Goal: Use online tool/utility: Utilize a website feature to perform a specific function

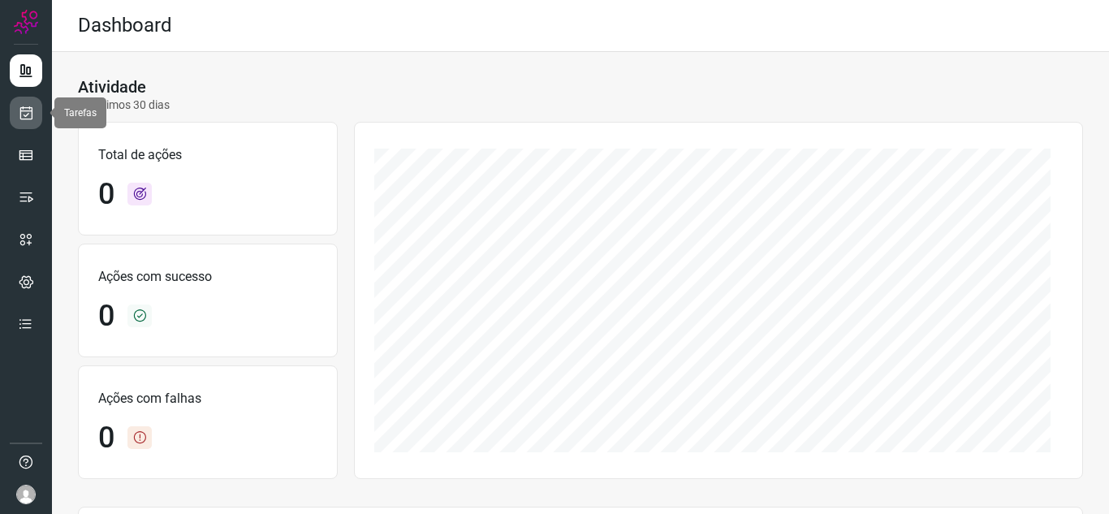
click at [24, 107] on icon at bounding box center [26, 113] width 17 height 16
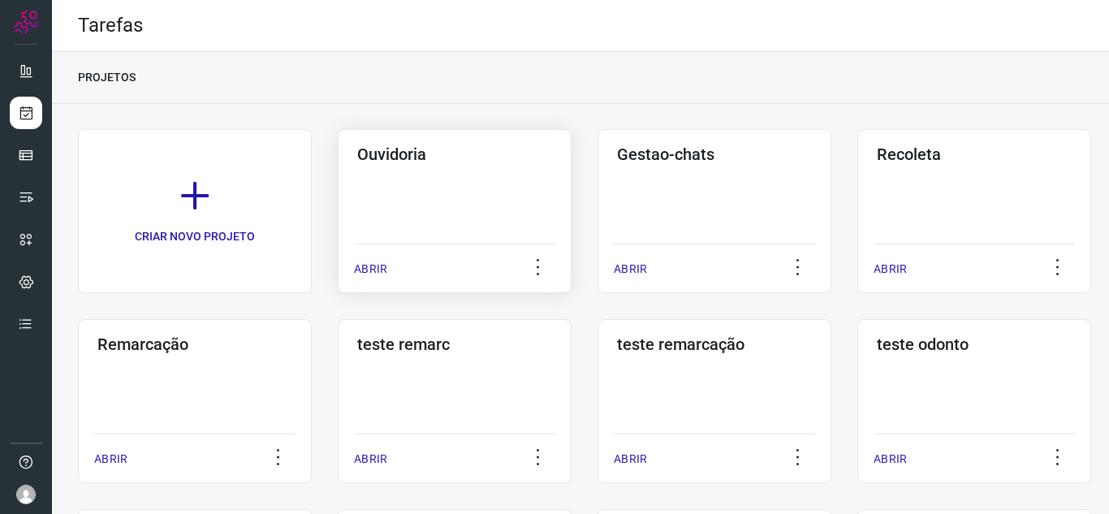
click at [364, 267] on p "ABRIR" at bounding box center [370, 269] width 33 height 17
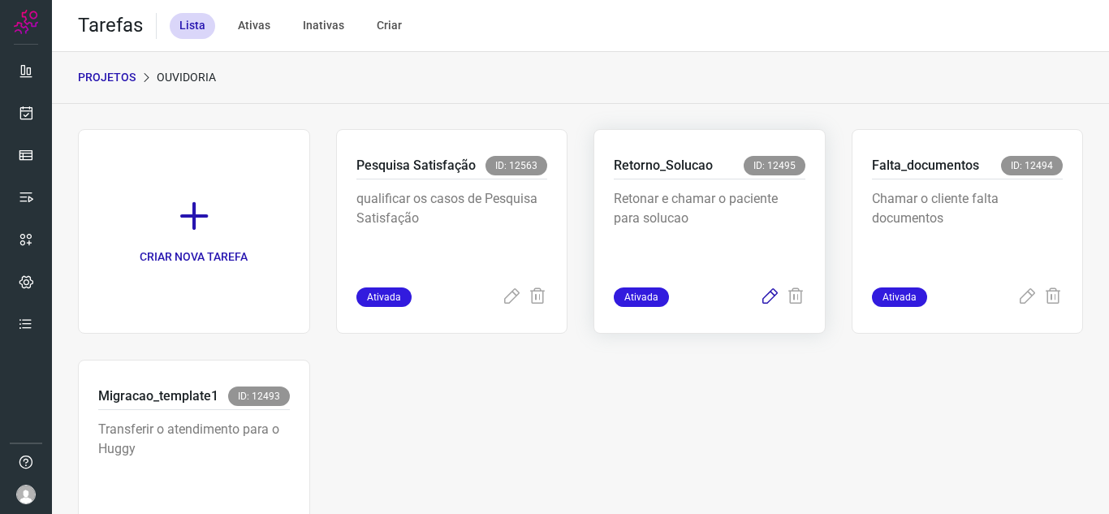
click at [760, 300] on icon at bounding box center [769, 296] width 19 height 19
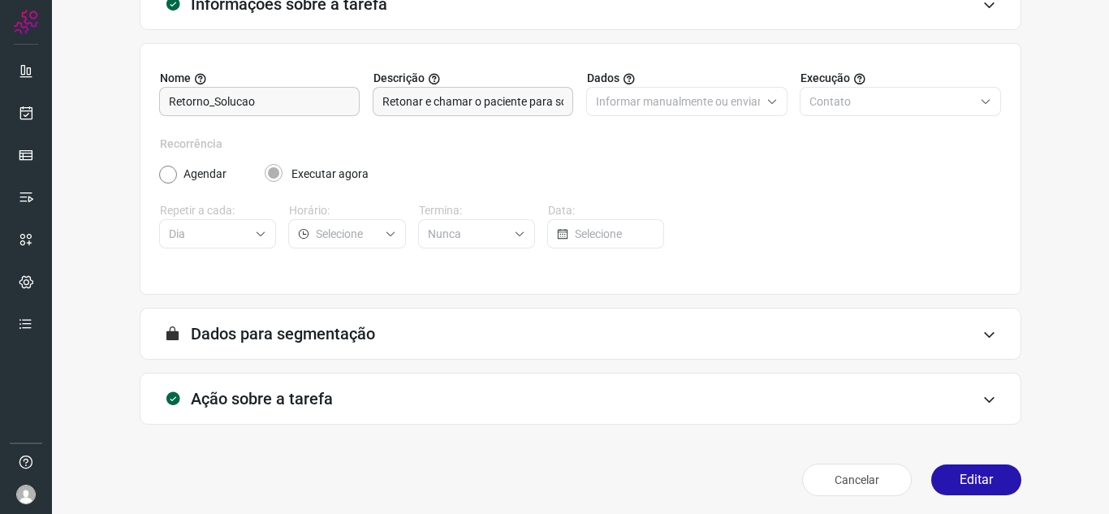
scroll to position [120, 0]
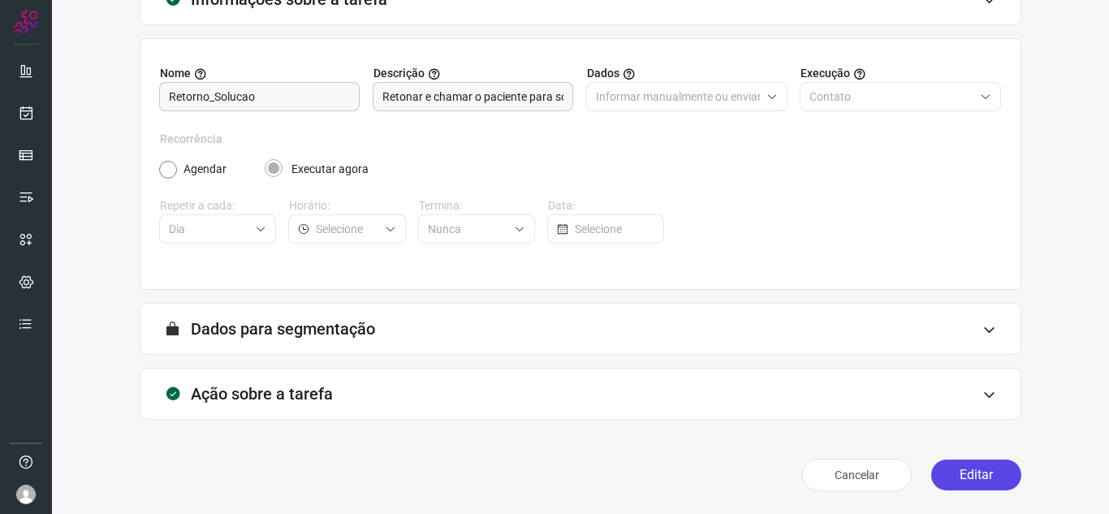
click at [961, 485] on button "Editar" at bounding box center [976, 474] width 90 height 31
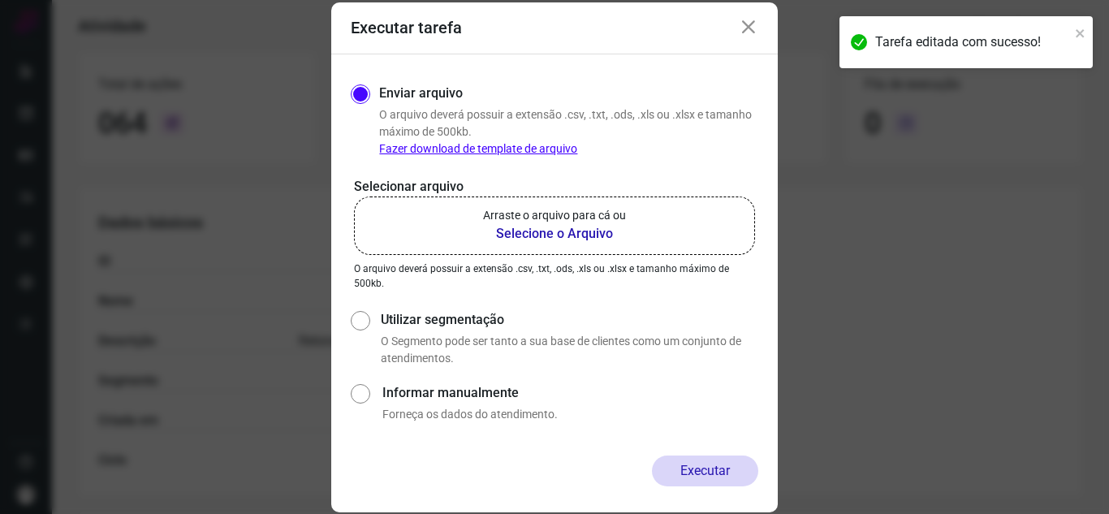
click at [565, 235] on b "Selecione o Arquivo" at bounding box center [554, 233] width 143 height 19
click at [0, 0] on input "Arraste o arquivo para cá ou Selecione o Arquivo" at bounding box center [0, 0] width 0 height 0
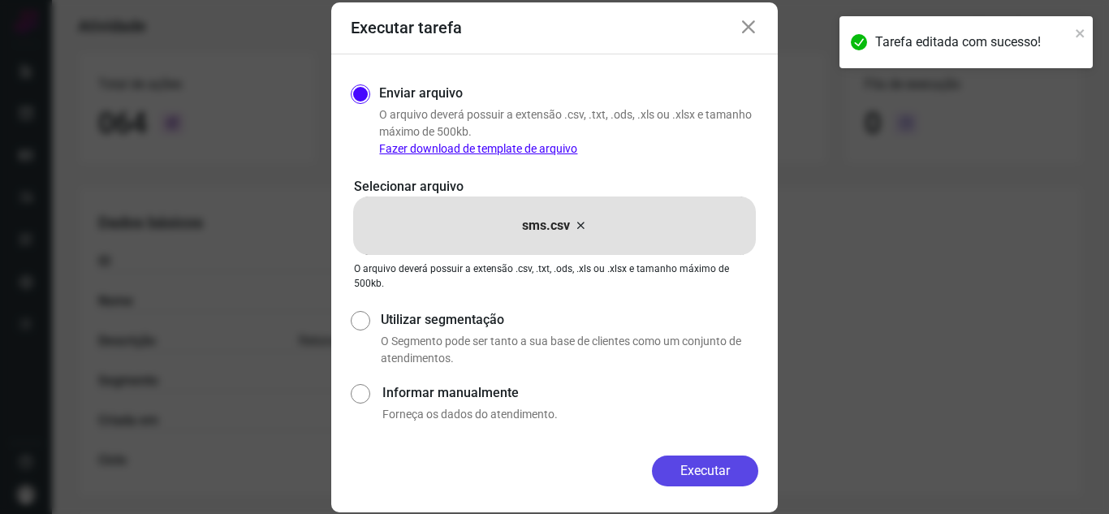
click at [726, 476] on button "Executar" at bounding box center [705, 470] width 106 height 31
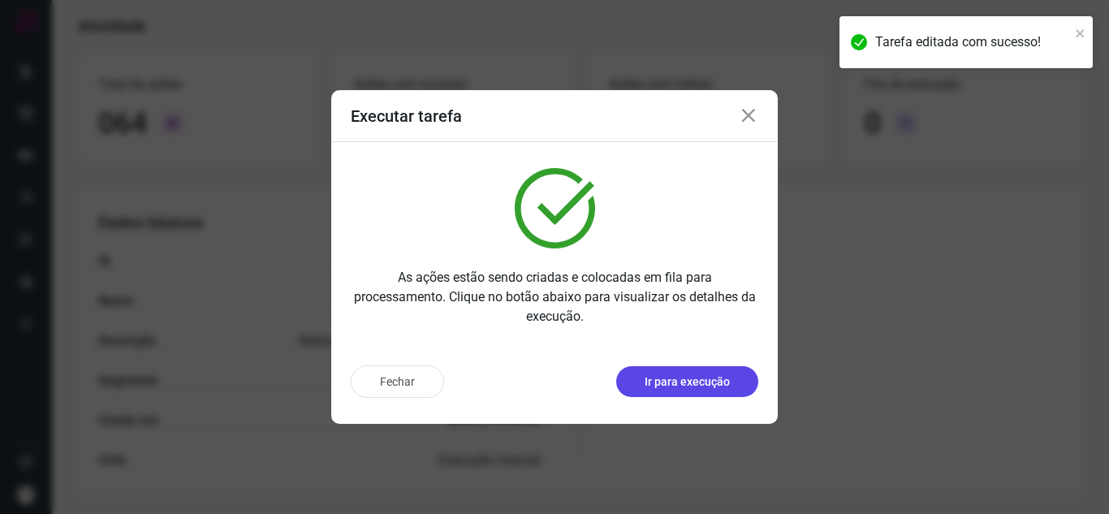
click at [682, 373] on p "Ir para execução" at bounding box center [686, 381] width 85 height 17
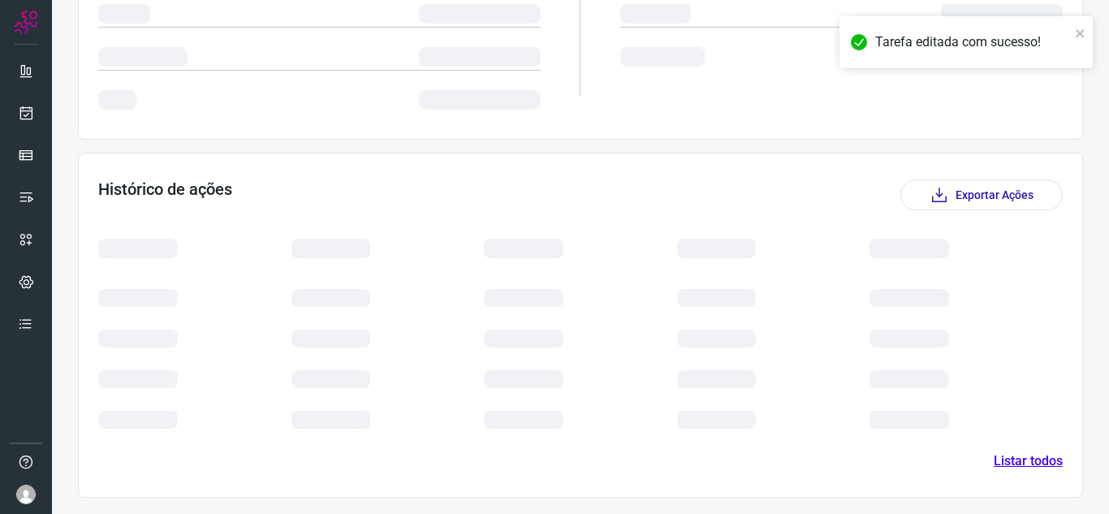
scroll to position [196, 0]
